Goal: Task Accomplishment & Management: Complete application form

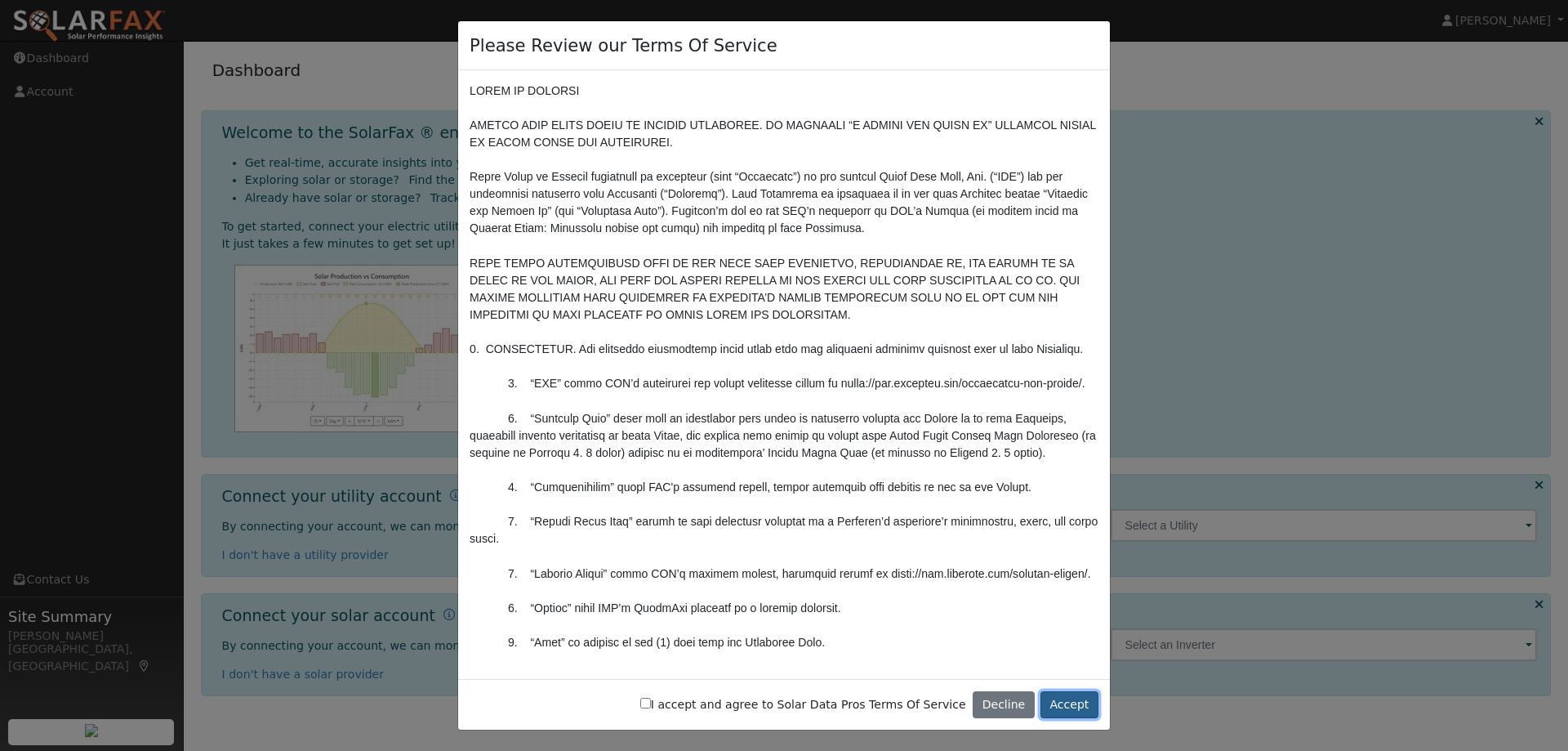
click at [1072, 705] on button "Accept" at bounding box center [1070, 705] width 58 height 28
click at [671, 698] on div "I accept and agree to Solar Data Pros Terms Of Service Decline Accept" at bounding box center [784, 704] width 652 height 51
click at [651, 702] on input "I accept and agree to Solar Data Pros Terms Of Service" at bounding box center [646, 702] width 10 height 10
checkbox input "true"
click at [1081, 708] on button "Accept" at bounding box center [1070, 705] width 58 height 28
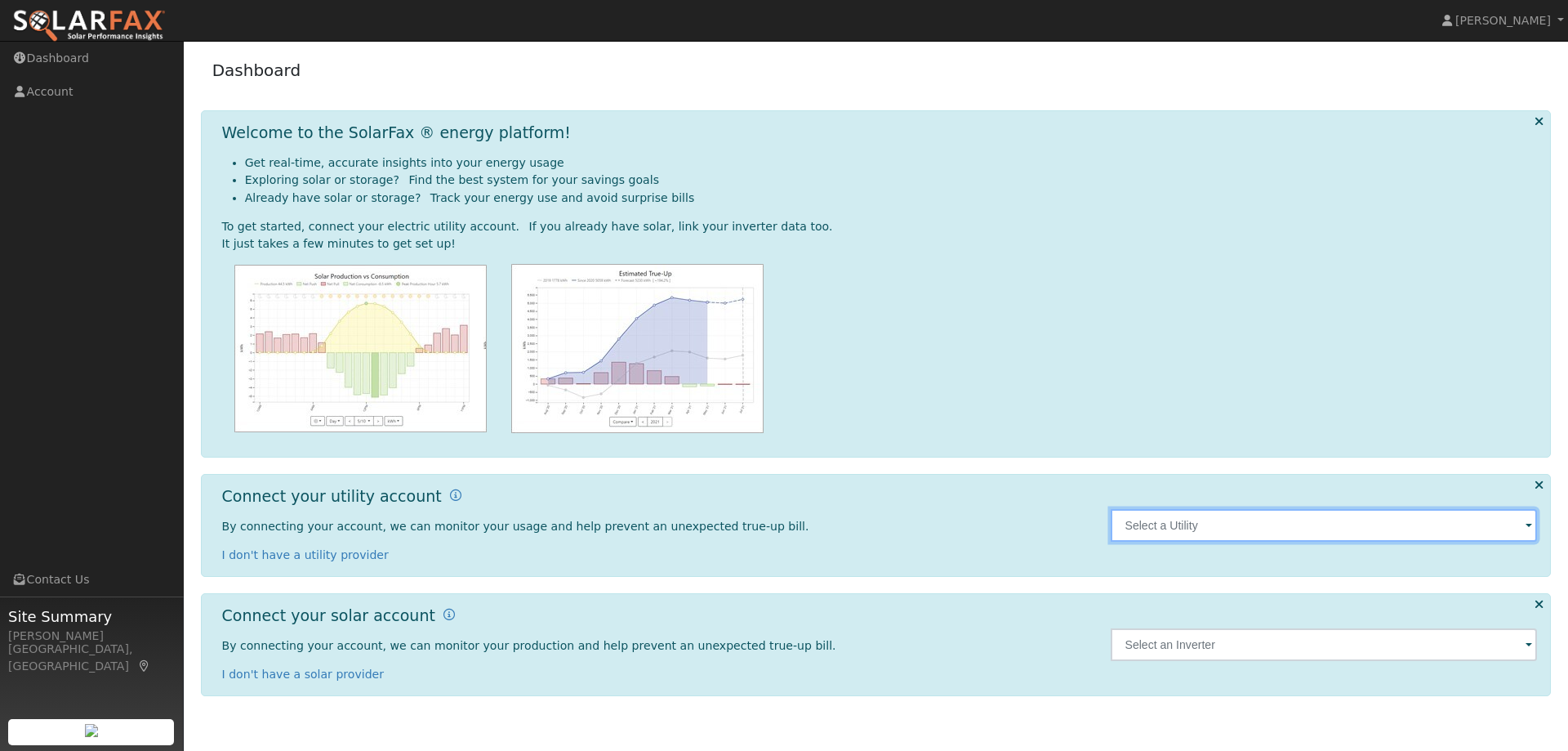
click at [1222, 526] on input "text" at bounding box center [1324, 525] width 427 height 33
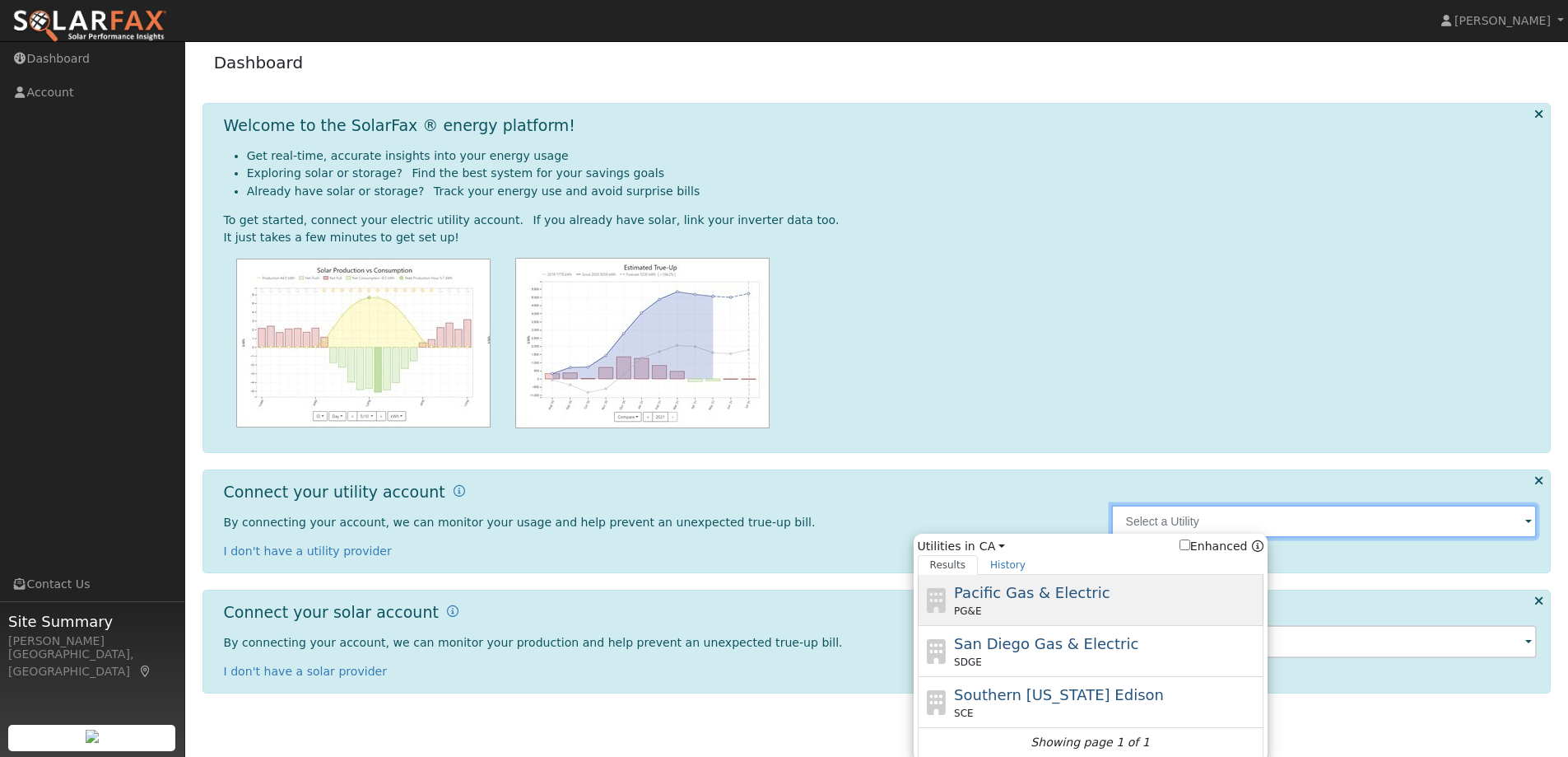
scroll to position [13, 0]
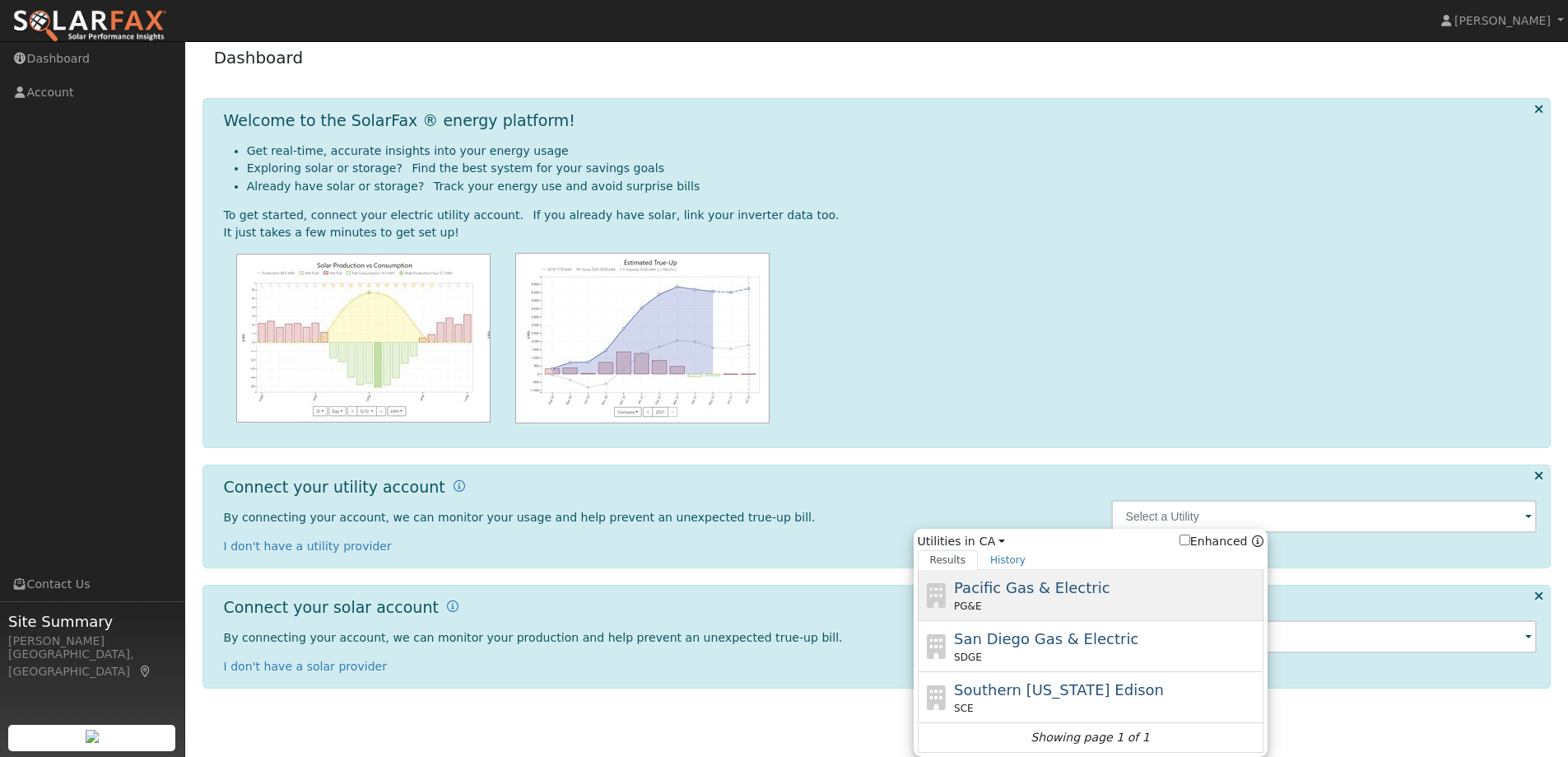
click at [1043, 584] on span "Pacific Gas & Electric" at bounding box center [1032, 587] width 156 height 18
type input "PG&E"
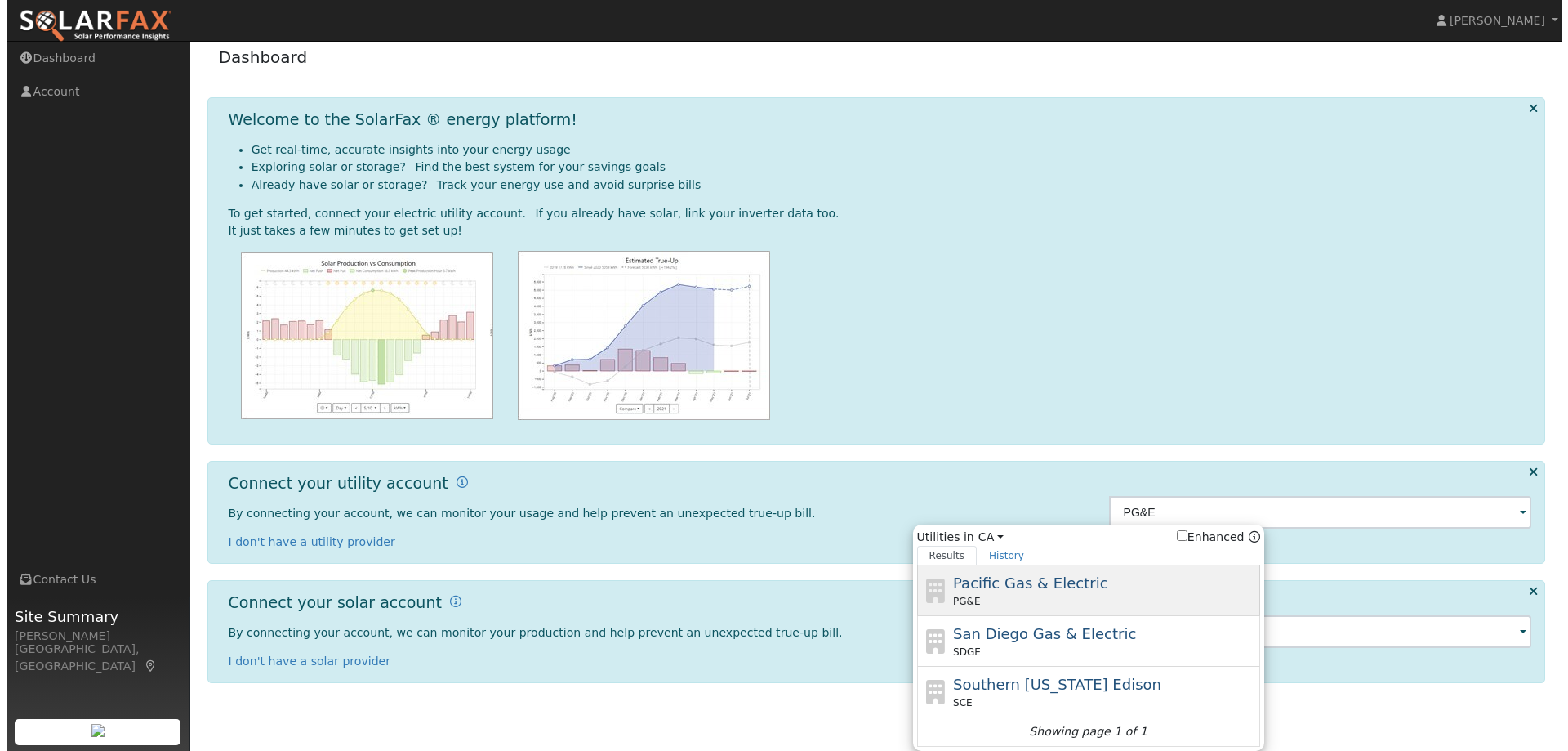
scroll to position [0, 0]
